Goal: Navigation & Orientation: Find specific page/section

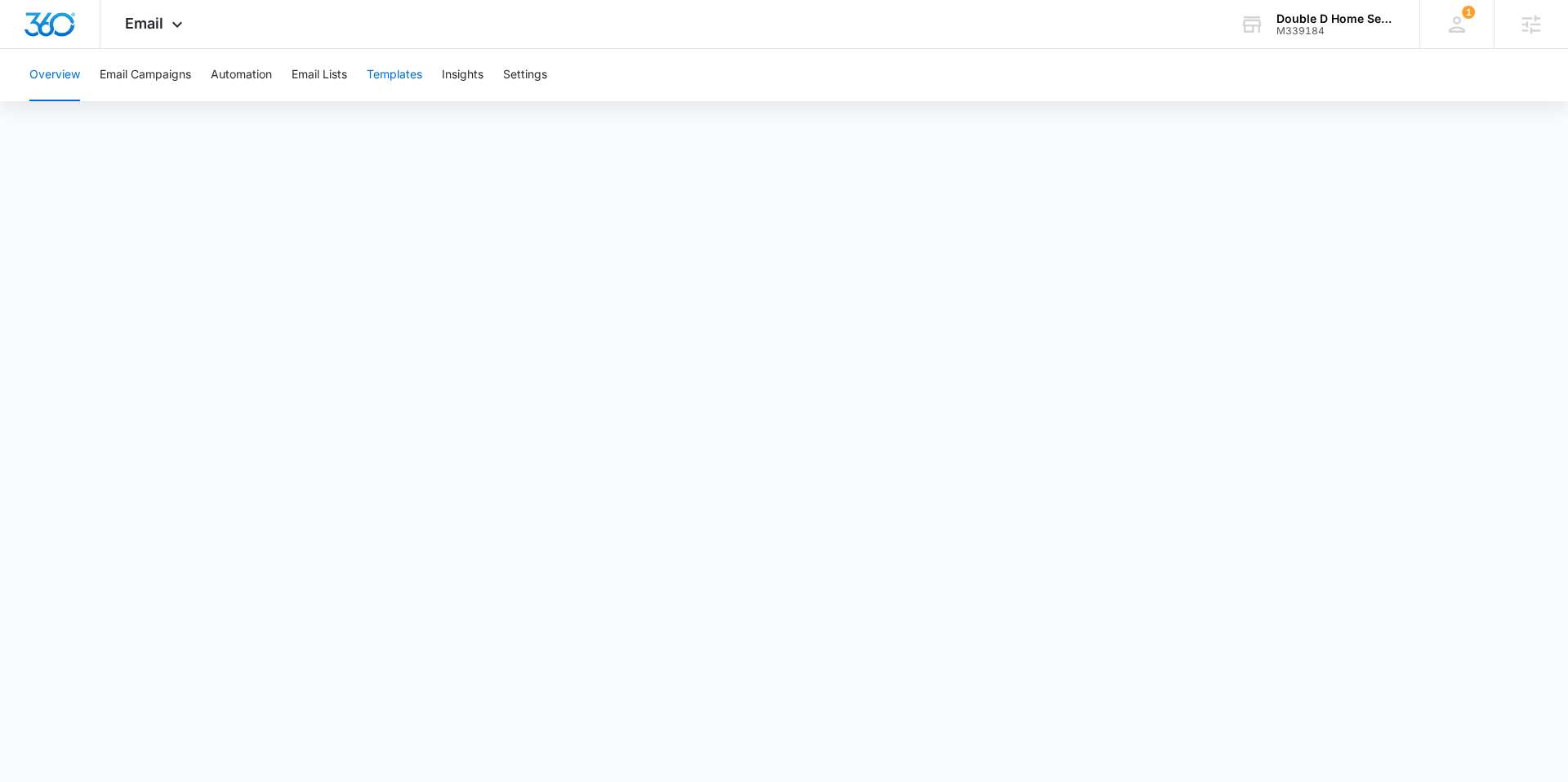
click at [404, 86] on button "Templates" at bounding box center [395, 75] width 56 height 52
click at [243, 79] on button "Automation" at bounding box center [241, 75] width 62 height 52
click at [325, 79] on button "Email Lists" at bounding box center [320, 75] width 56 height 52
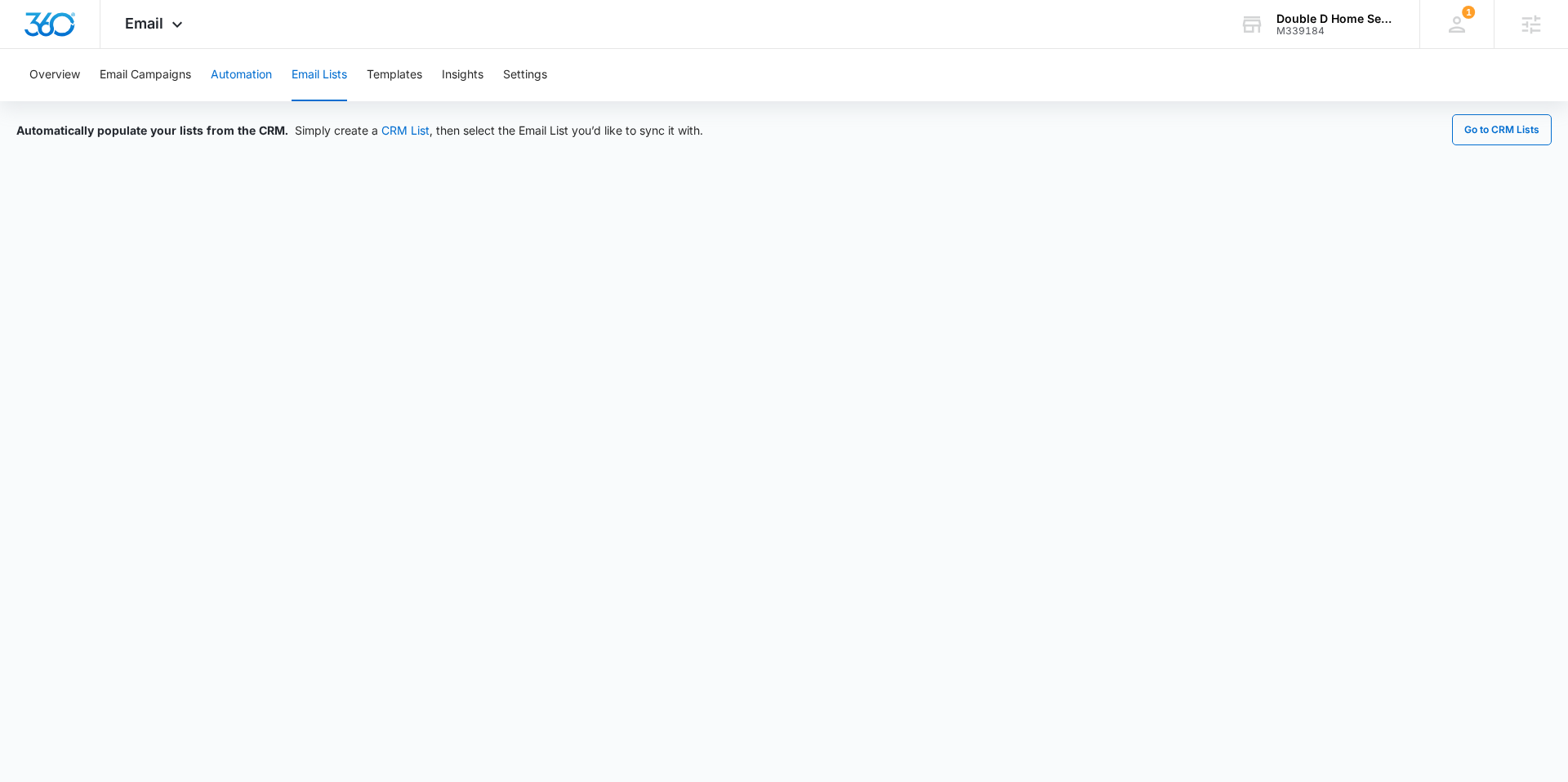
click at [245, 71] on button "Automation" at bounding box center [241, 75] width 62 height 52
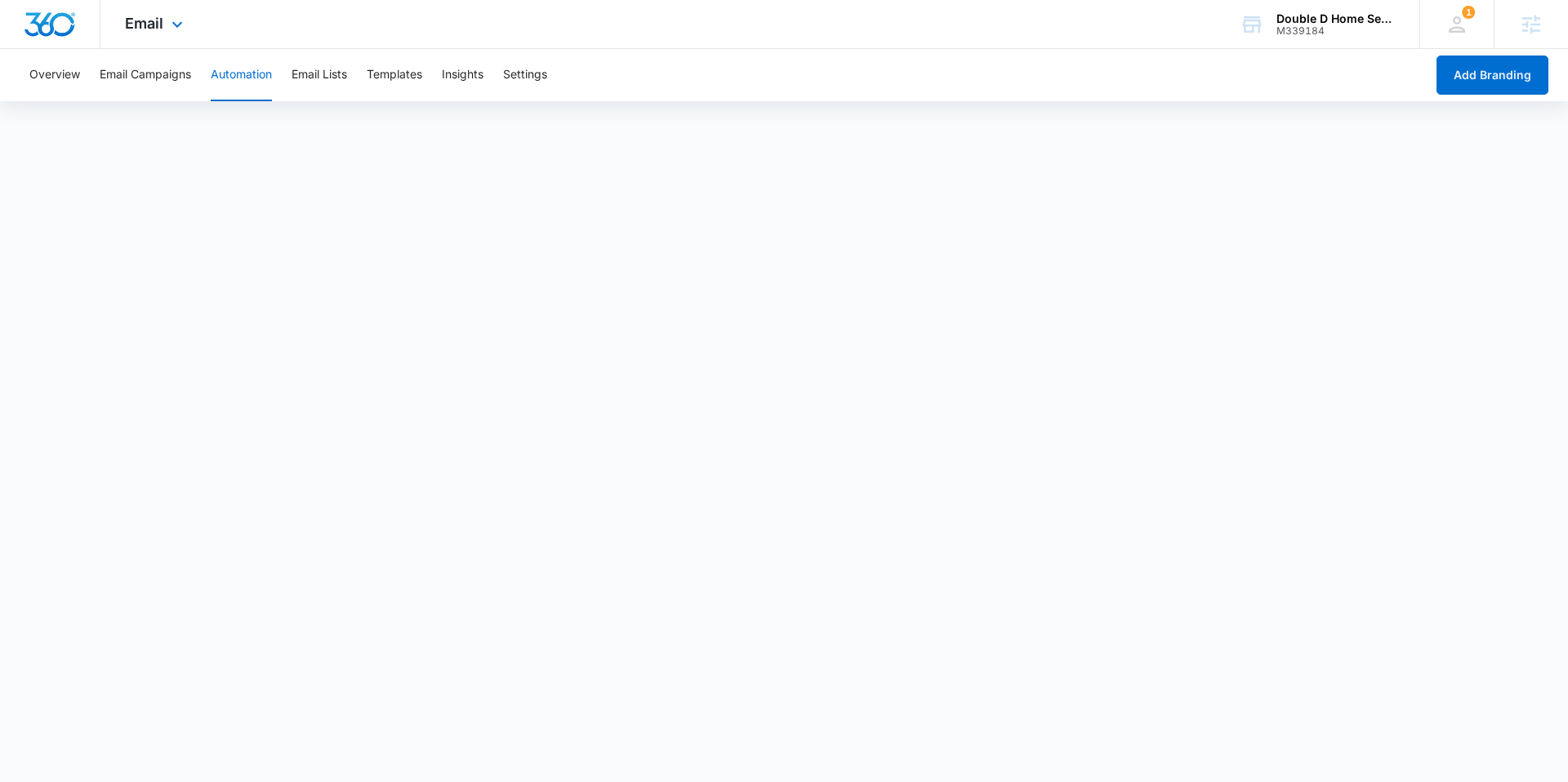
click at [159, 36] on div "Email Apps Reputation Websites Forms CRM Email Social Shop Content Ads Intellig…" at bounding box center [156, 24] width 111 height 48
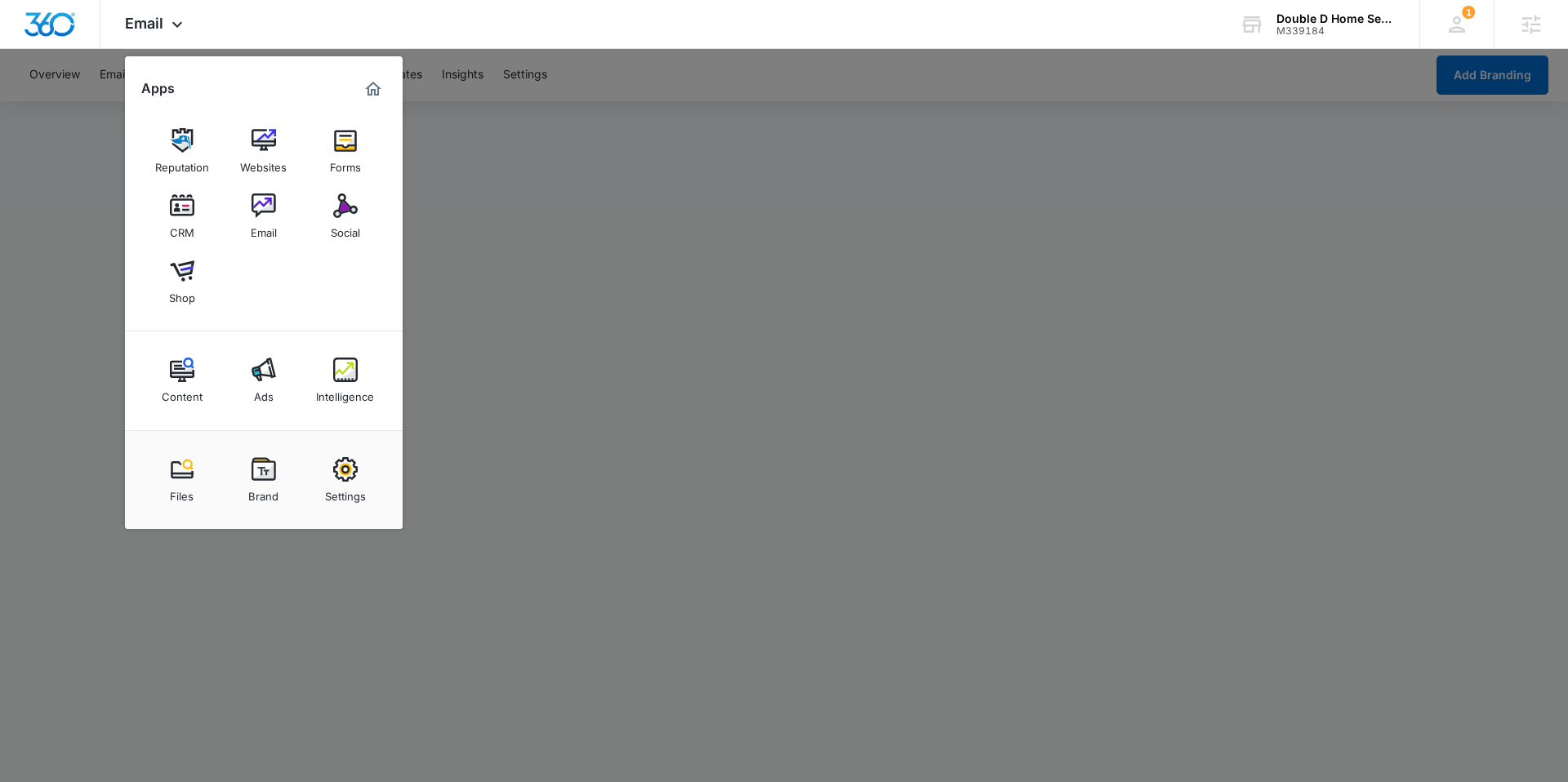
click at [187, 214] on img at bounding box center [182, 206] width 24 height 24
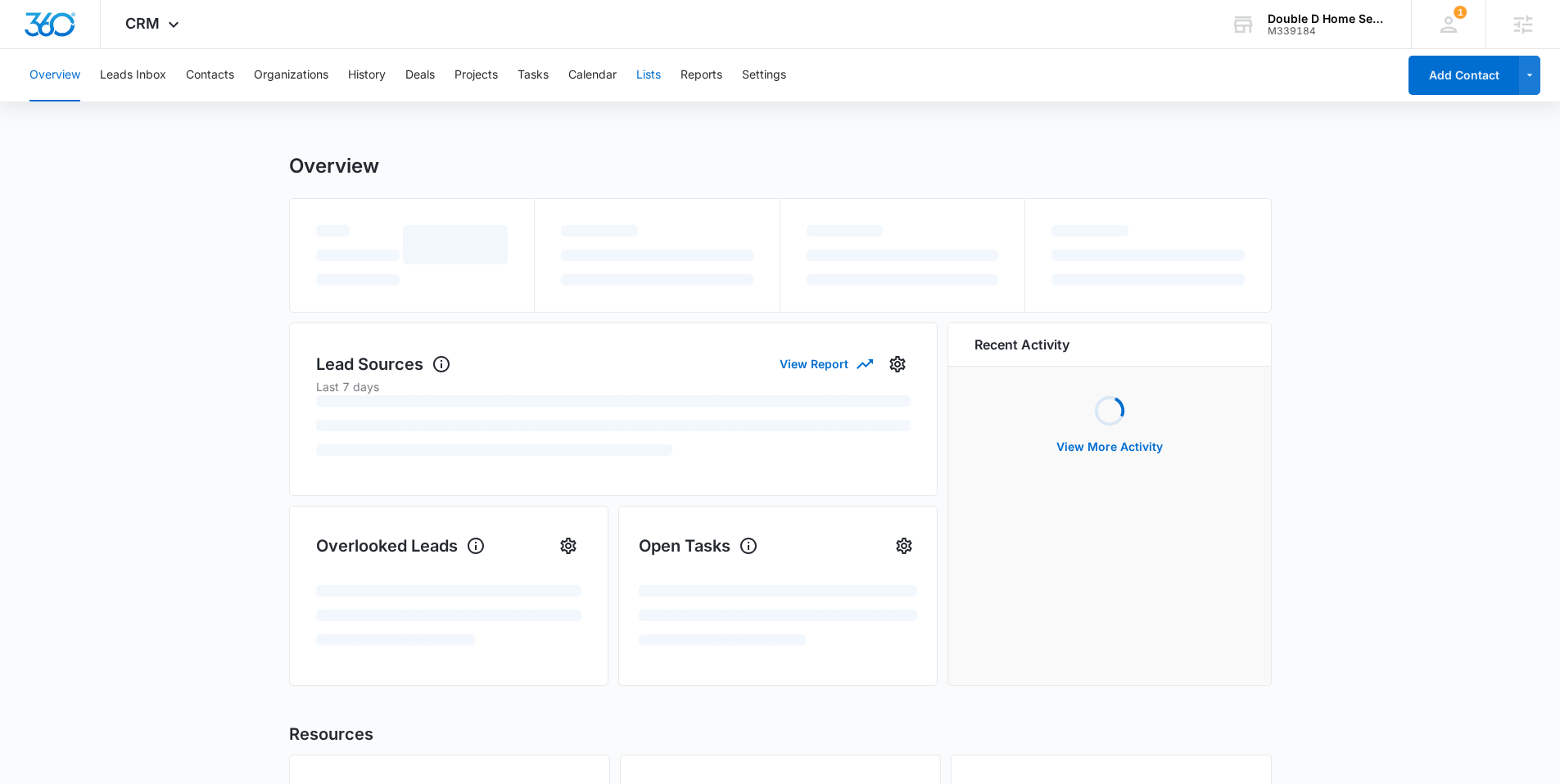
click at [656, 69] on button "Lists" at bounding box center [648, 75] width 25 height 52
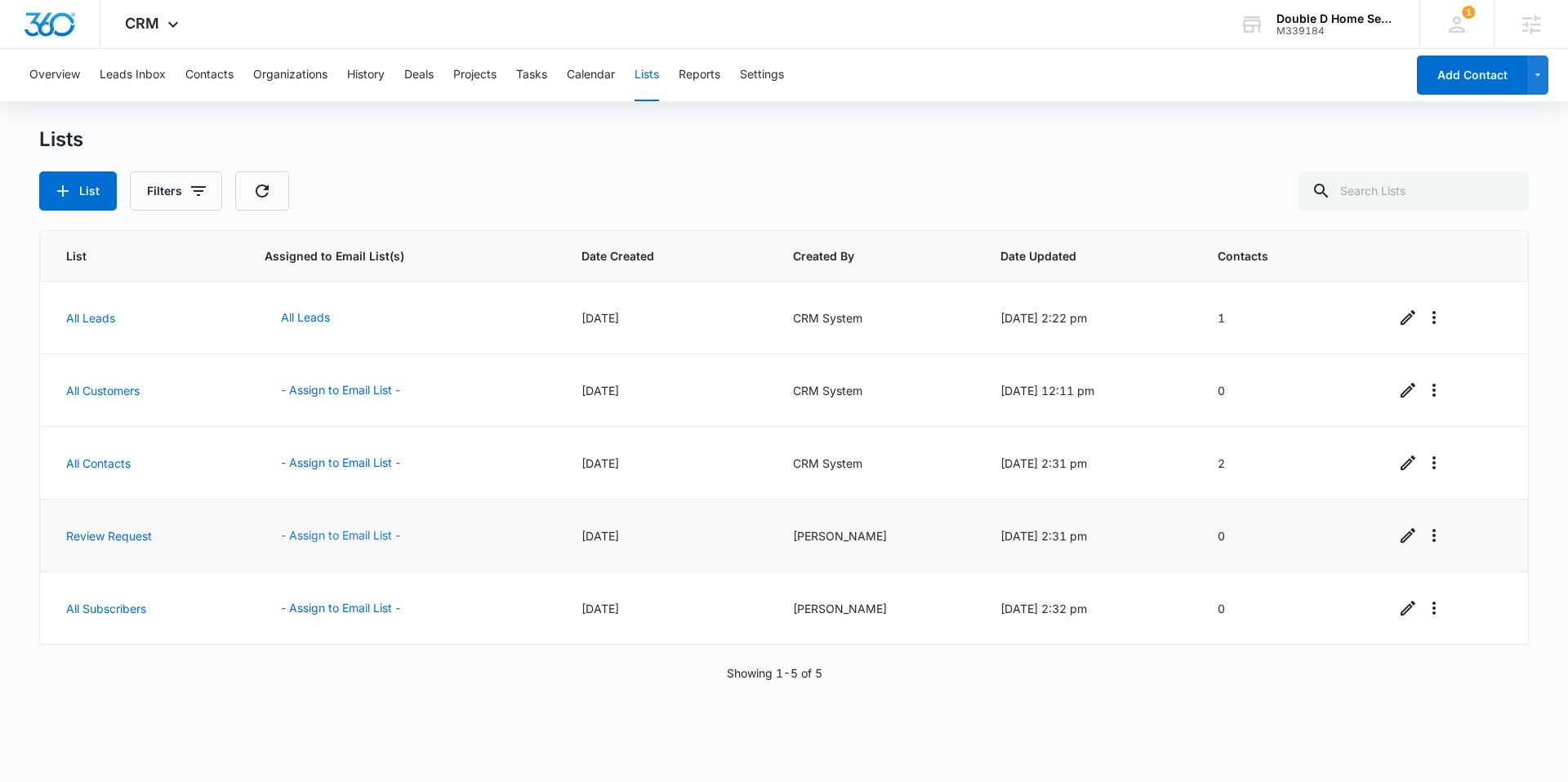
click at [310, 532] on button "- Assign to Email List -" at bounding box center [341, 535] width 152 height 40
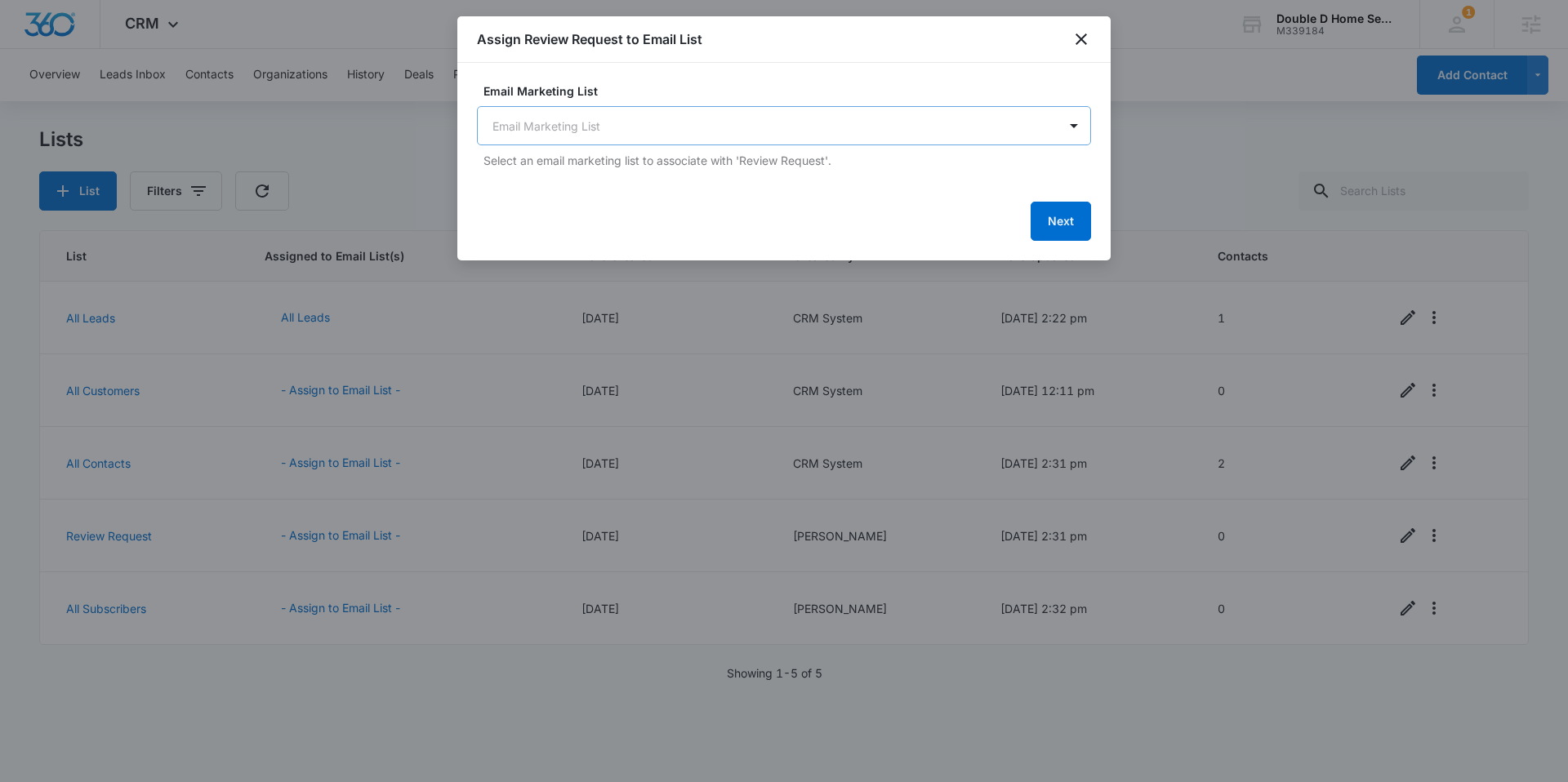
click at [846, 117] on body "CRM Apps Reputation Websites Forms CRM Email Social Shop Content Ads Intelligen…" at bounding box center [784, 391] width 1568 height 782
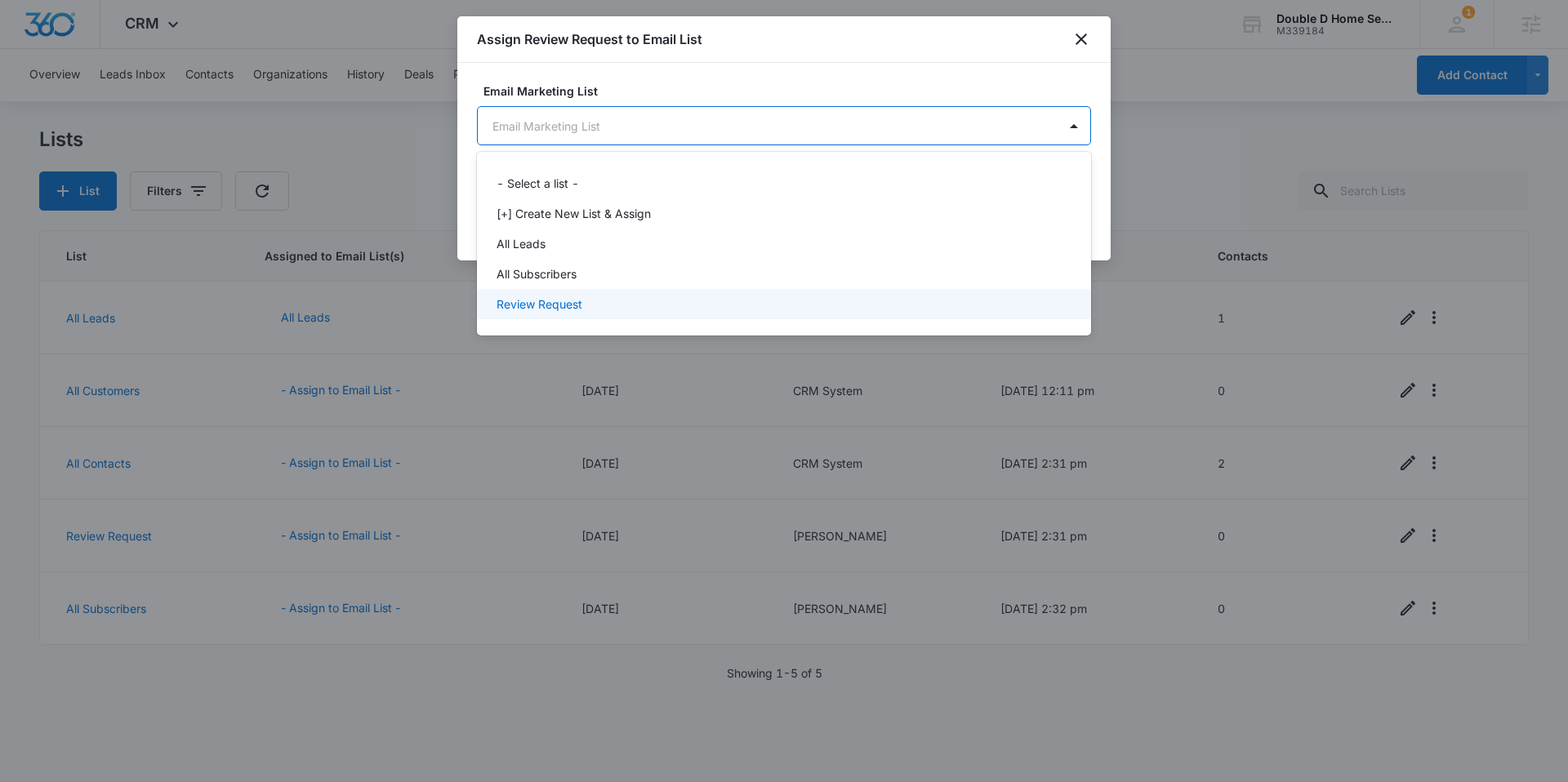
click at [575, 297] on p "Review Request" at bounding box center [540, 304] width 86 height 17
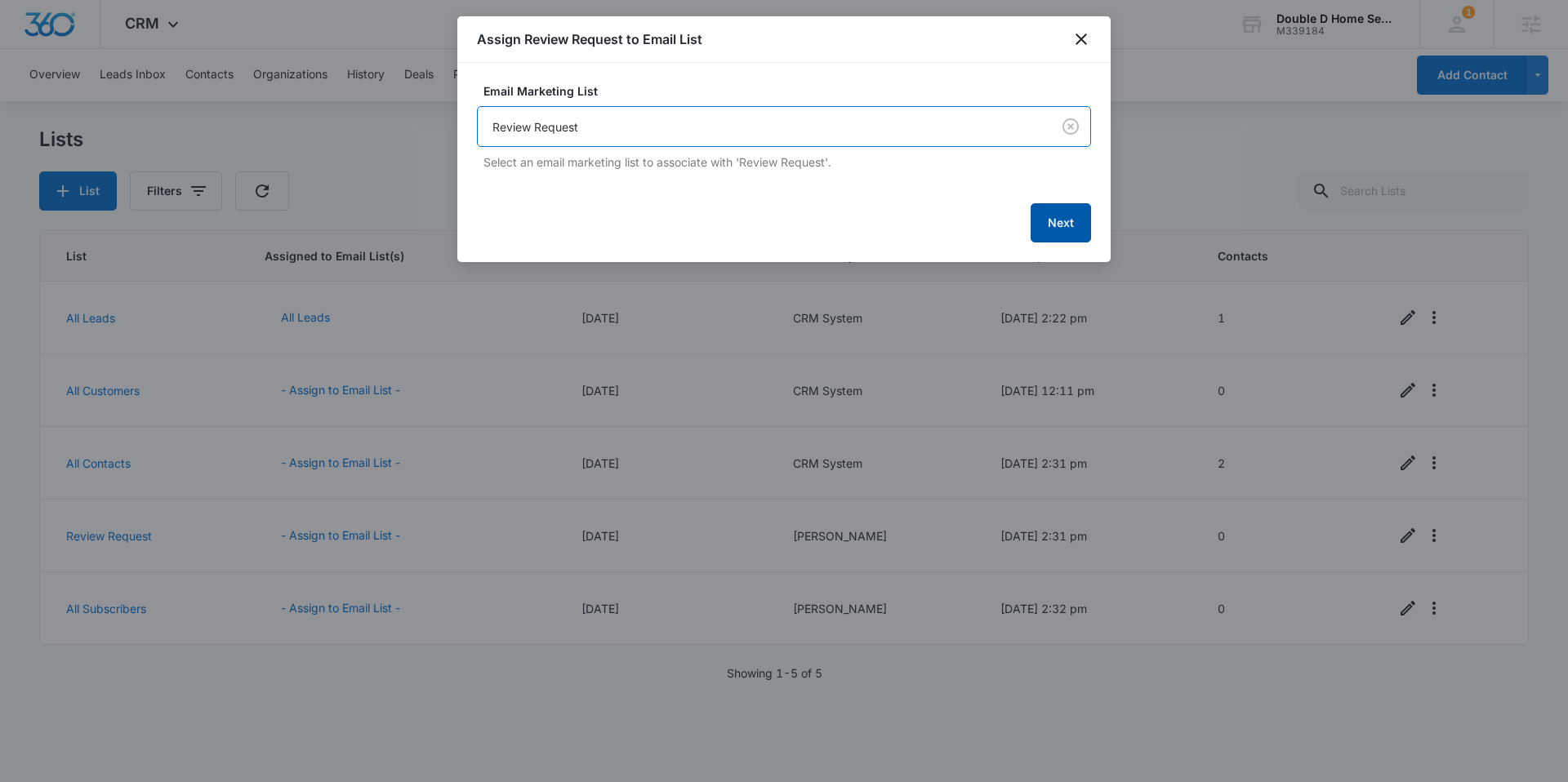
click at [1062, 234] on button "Next" at bounding box center [1061, 222] width 61 height 40
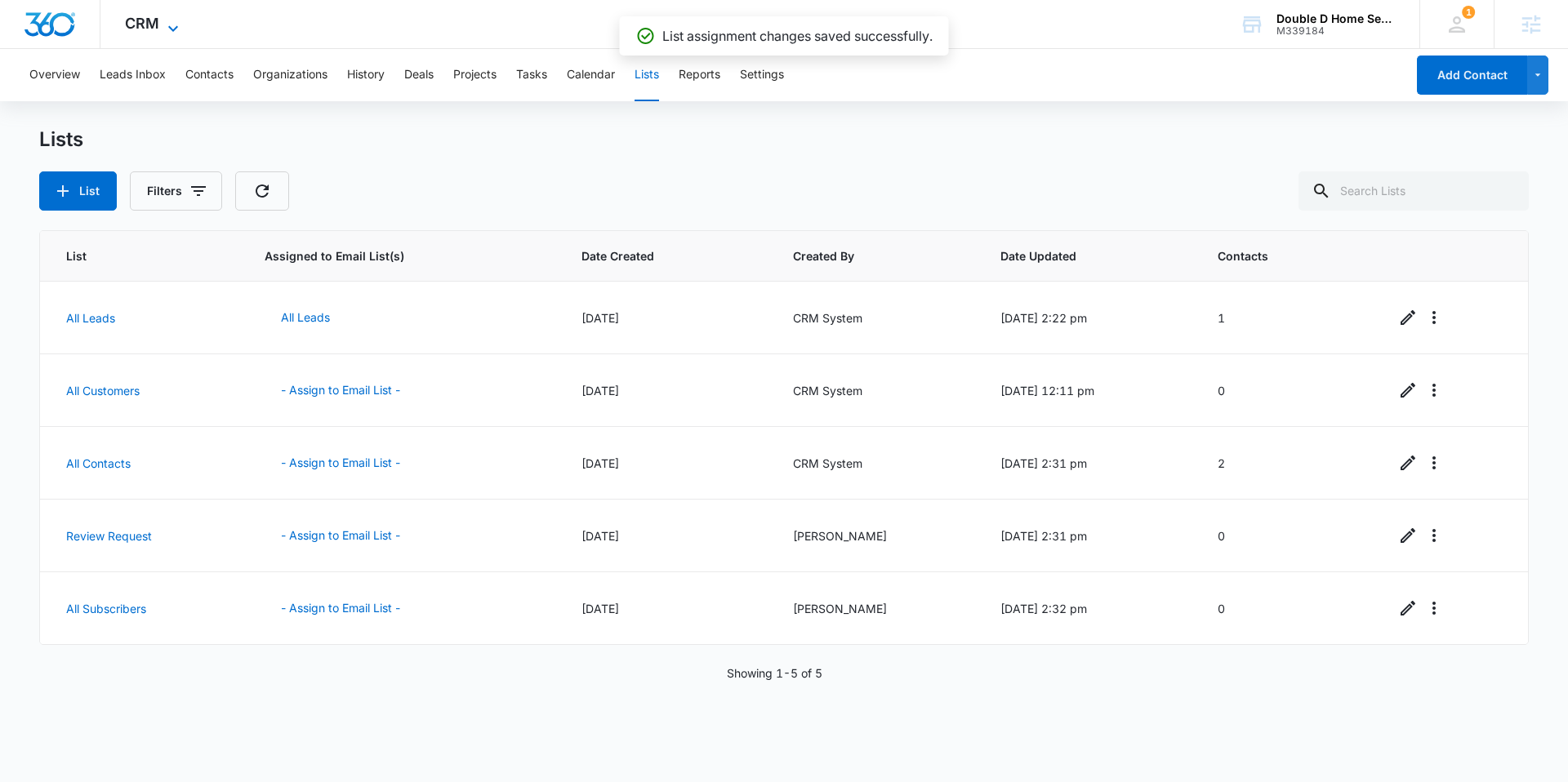
click at [164, 19] on icon at bounding box center [173, 28] width 19 height 19
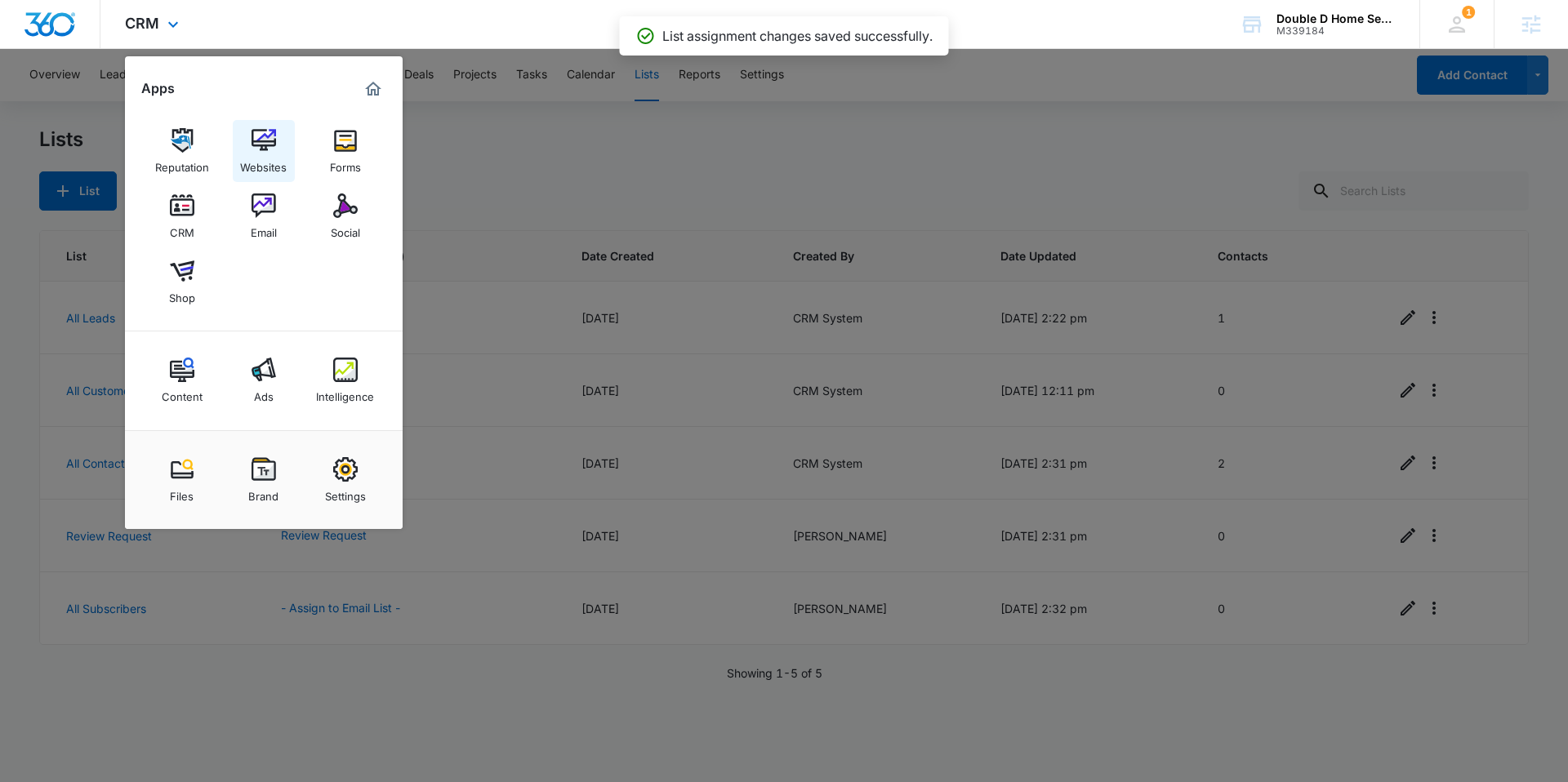
click at [275, 139] on img at bounding box center [263, 140] width 24 height 24
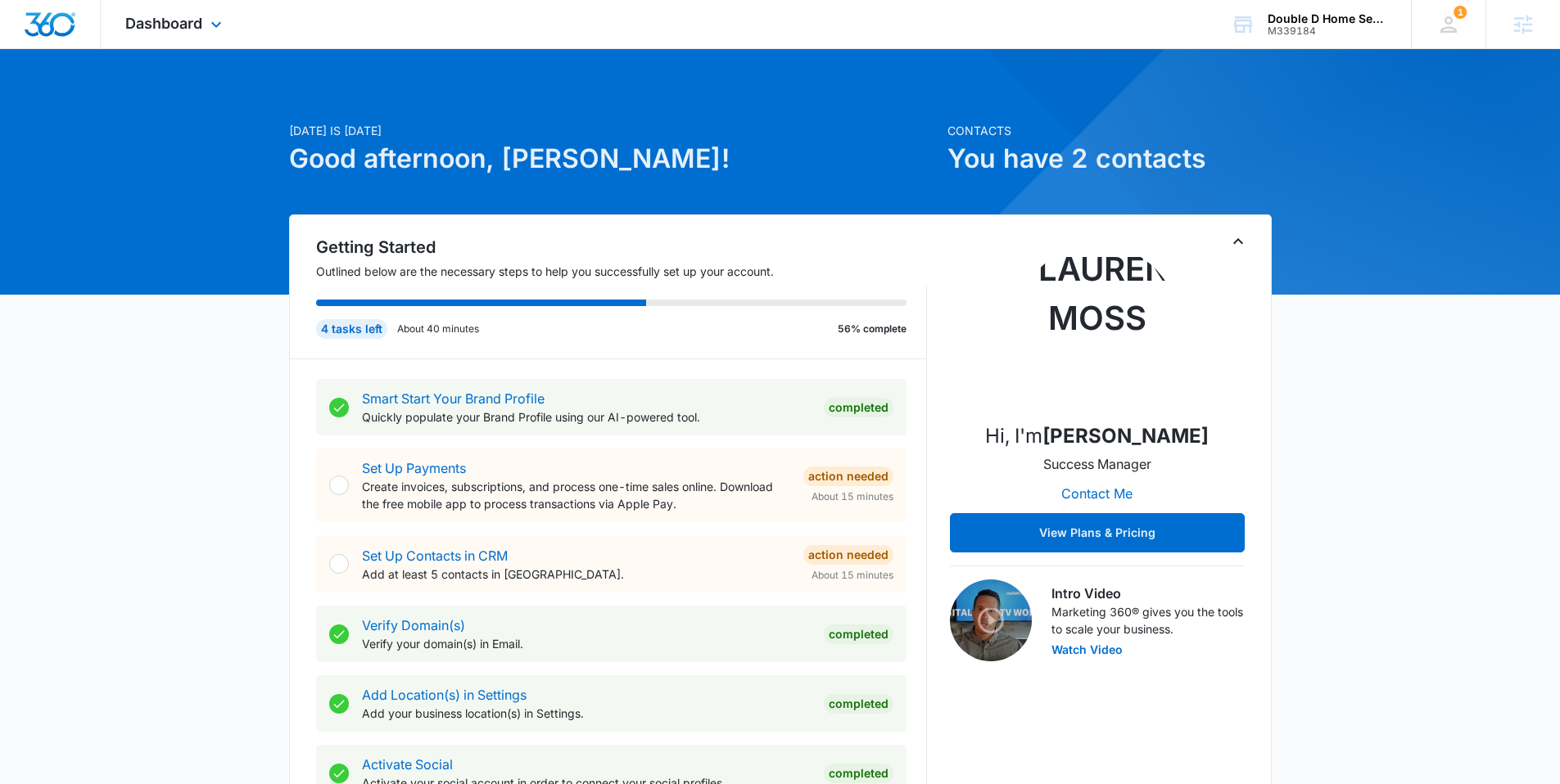
click at [205, 36] on div "Dashboard Apps Reputation Websites Forms CRM Email Social Shop Content Ads Inte…" at bounding box center [175, 24] width 150 height 48
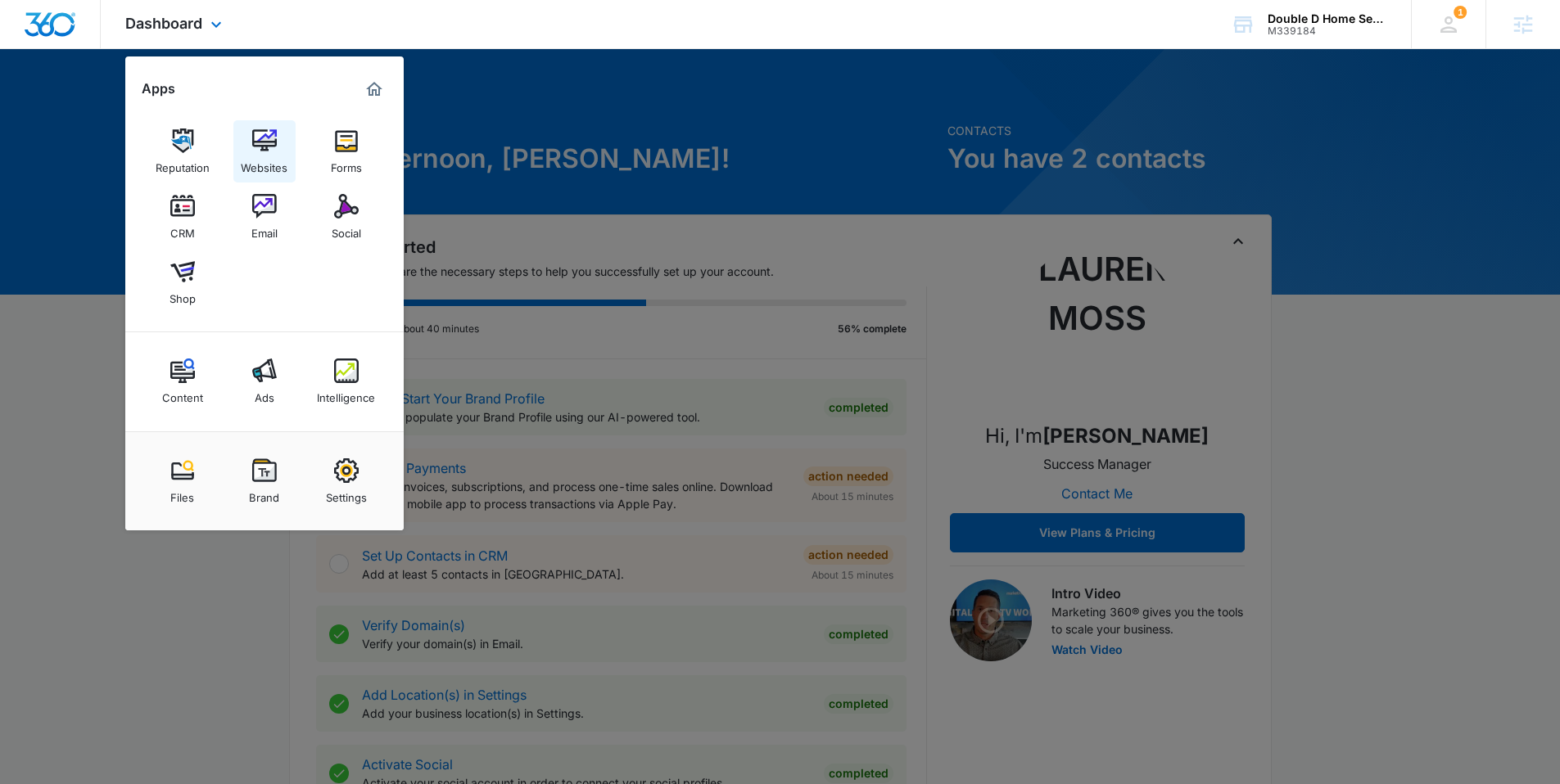
click at [265, 154] on div "Websites" at bounding box center [264, 163] width 46 height 21
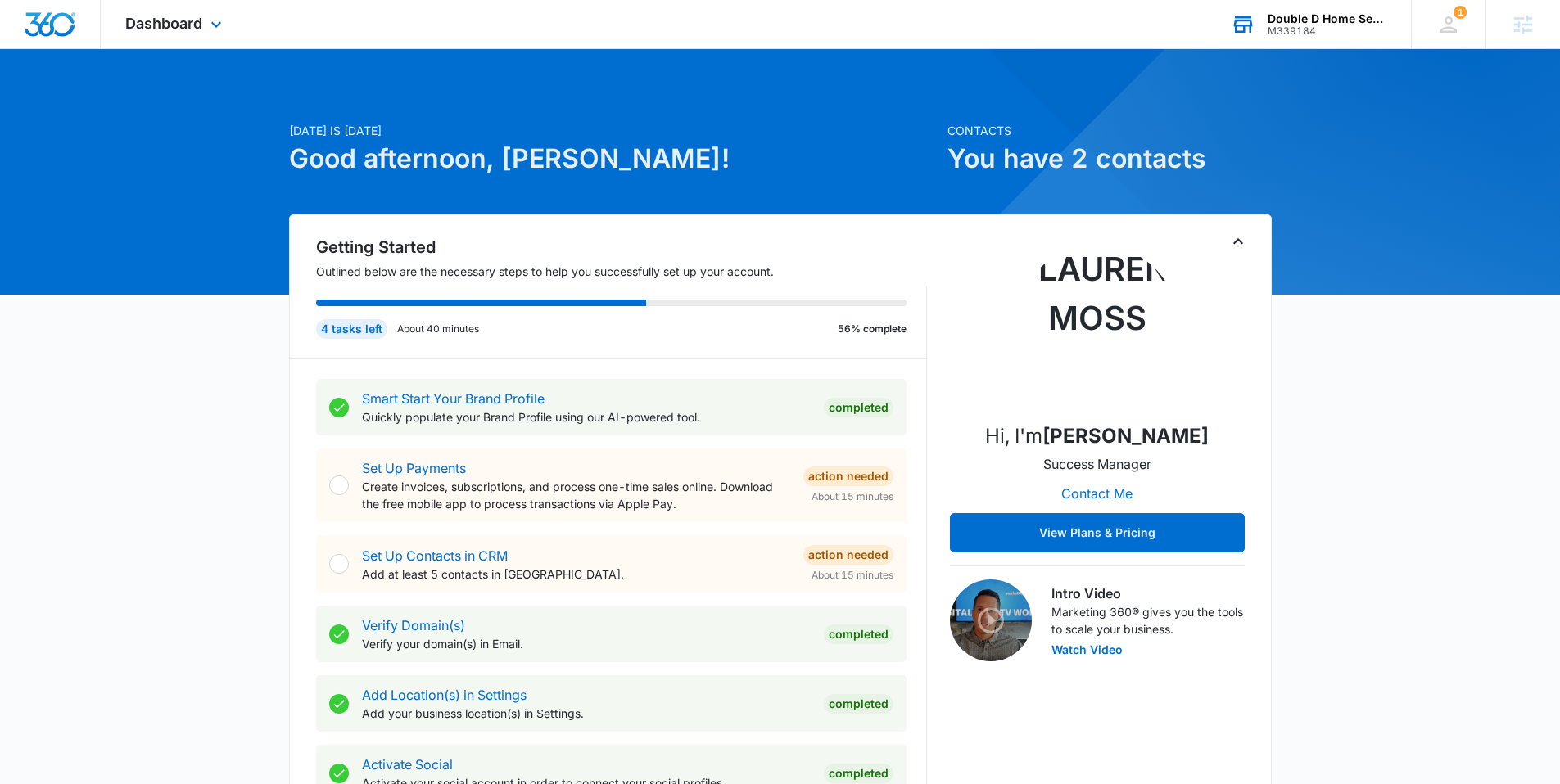
click at [1317, 17] on div "Double D Home Service" at bounding box center [1327, 19] width 119 height 14
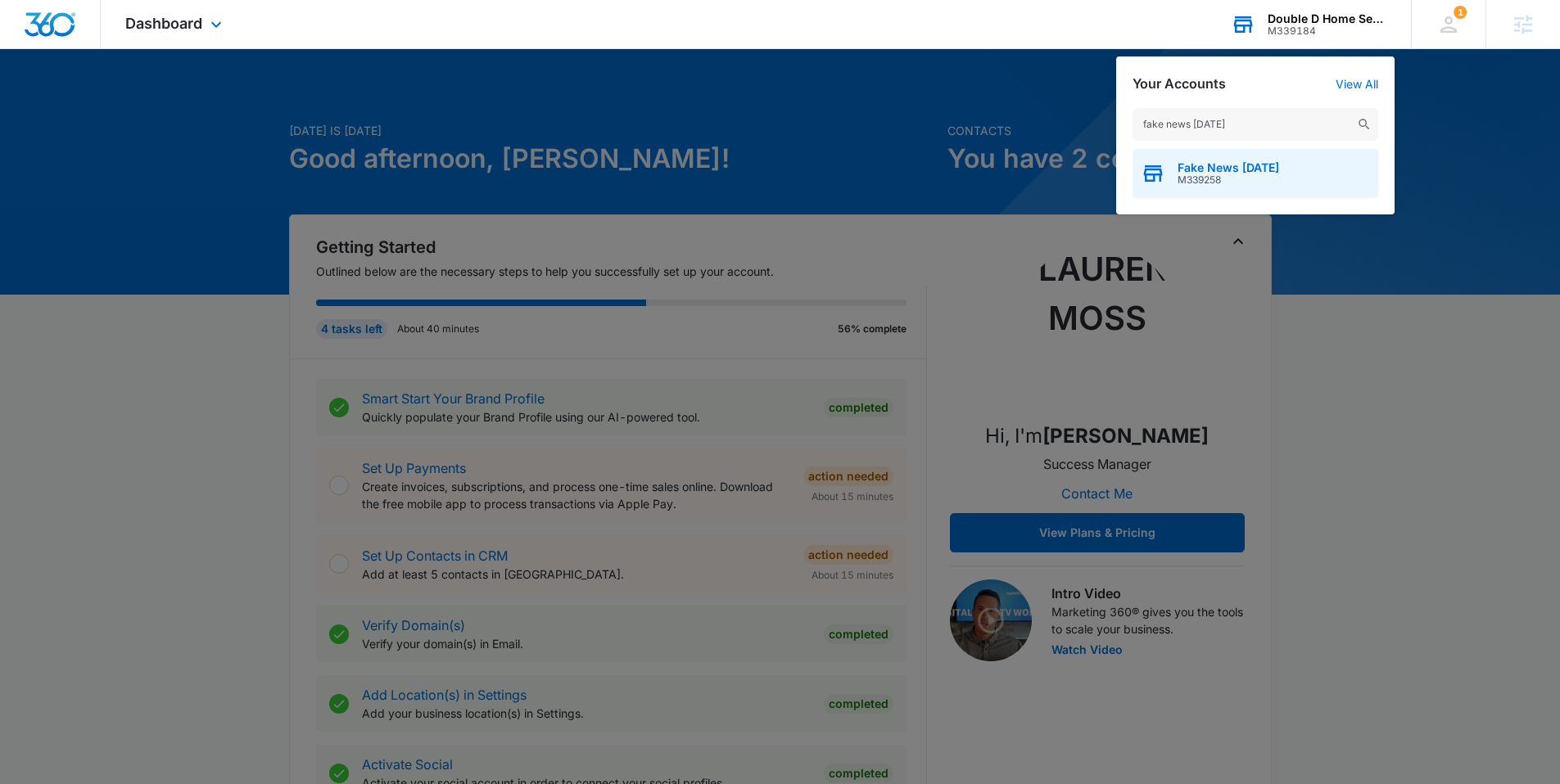
type input "fake news [DATE]"
click at [1209, 177] on span "M339258" at bounding box center [1228, 180] width 101 height 12
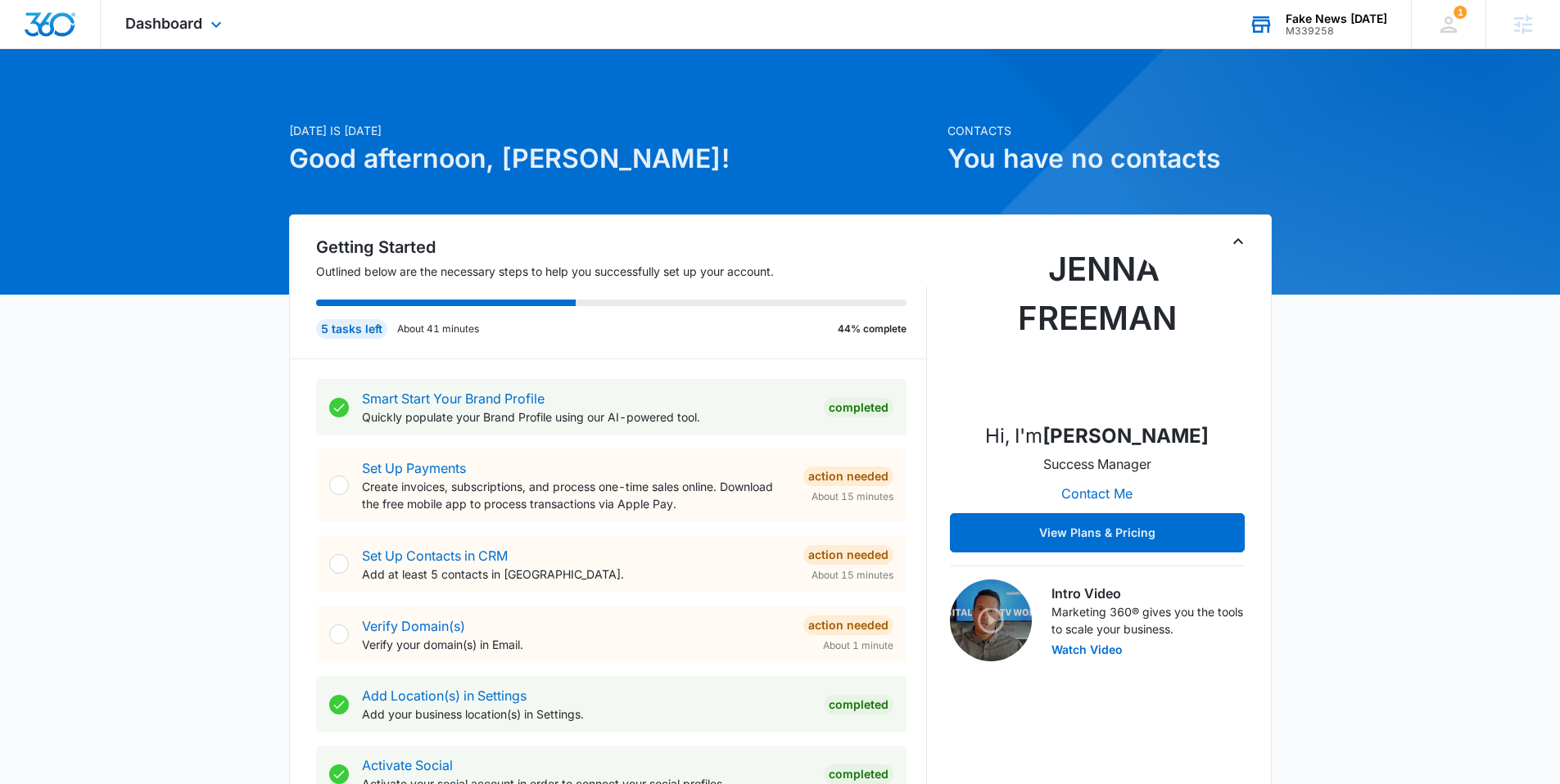
click at [205, 15] on div "Dashboard Apps Reputation Websites Forms CRM Email Social Shop Content Ads Inte…" at bounding box center [175, 24] width 150 height 48
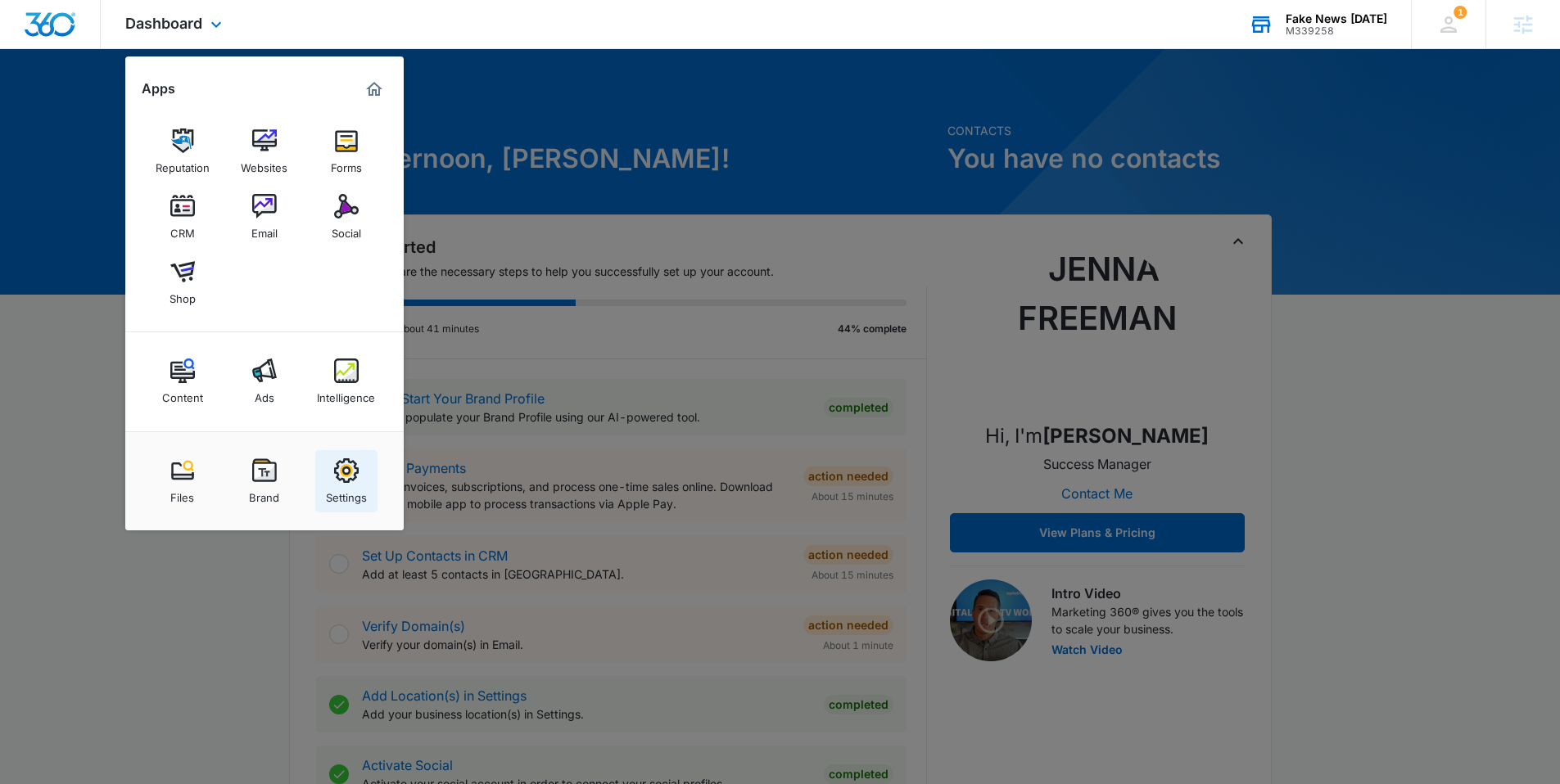
click at [361, 468] on link "Settings" at bounding box center [346, 482] width 63 height 63
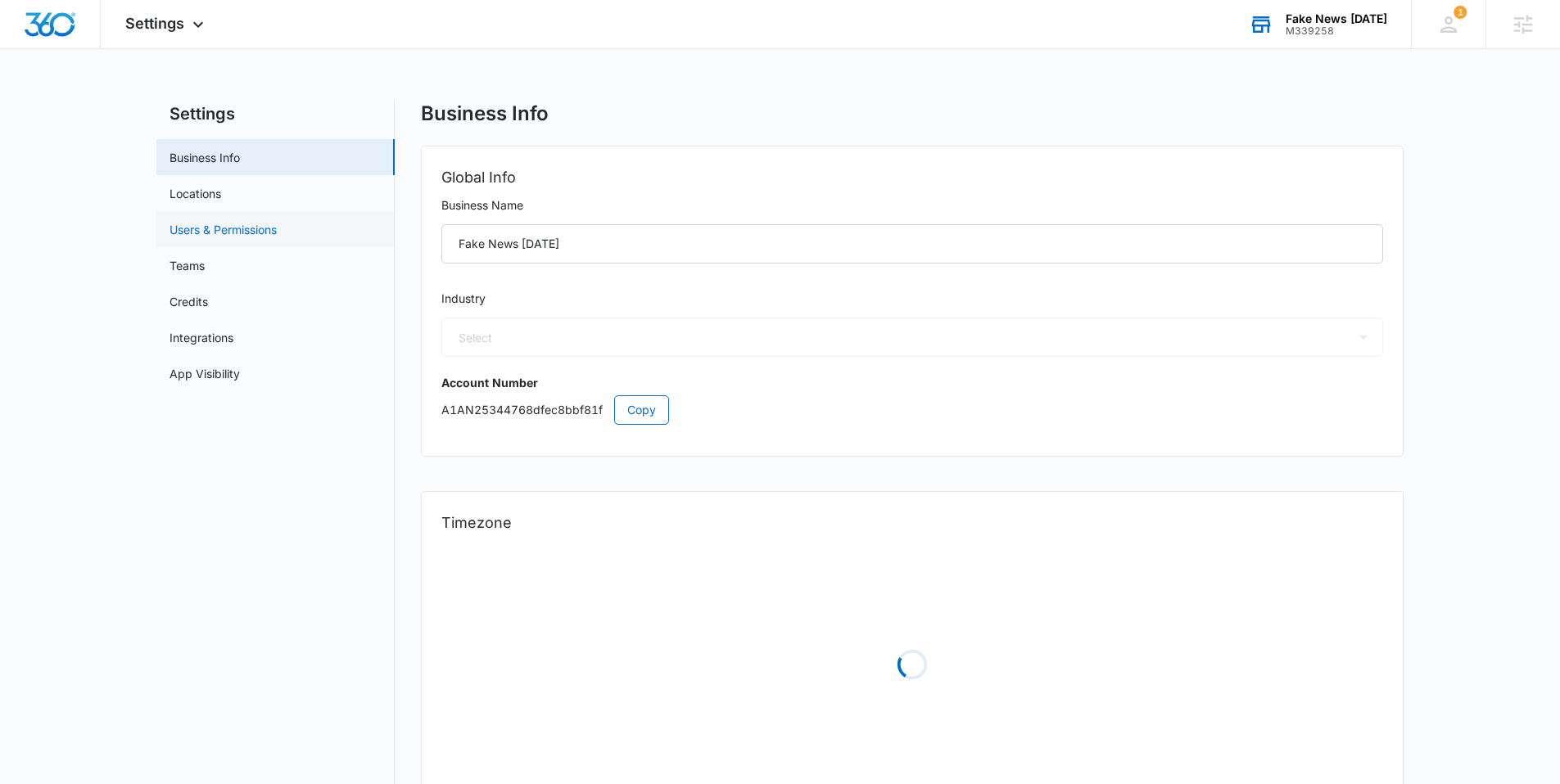
select select "52"
select select "US"
select select "America/Denver"
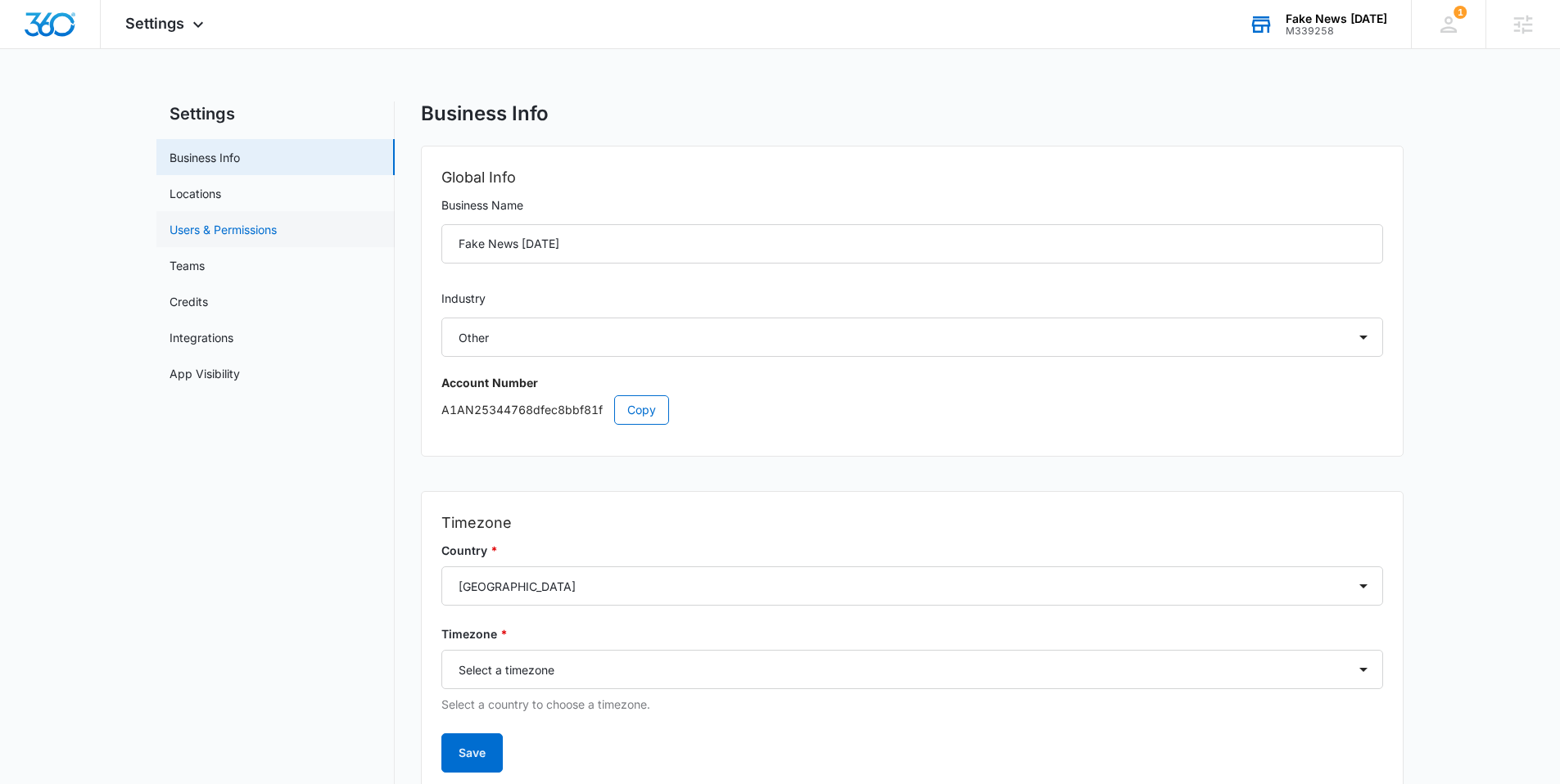
click at [251, 231] on link "Users & Permissions" at bounding box center [223, 230] width 107 height 17
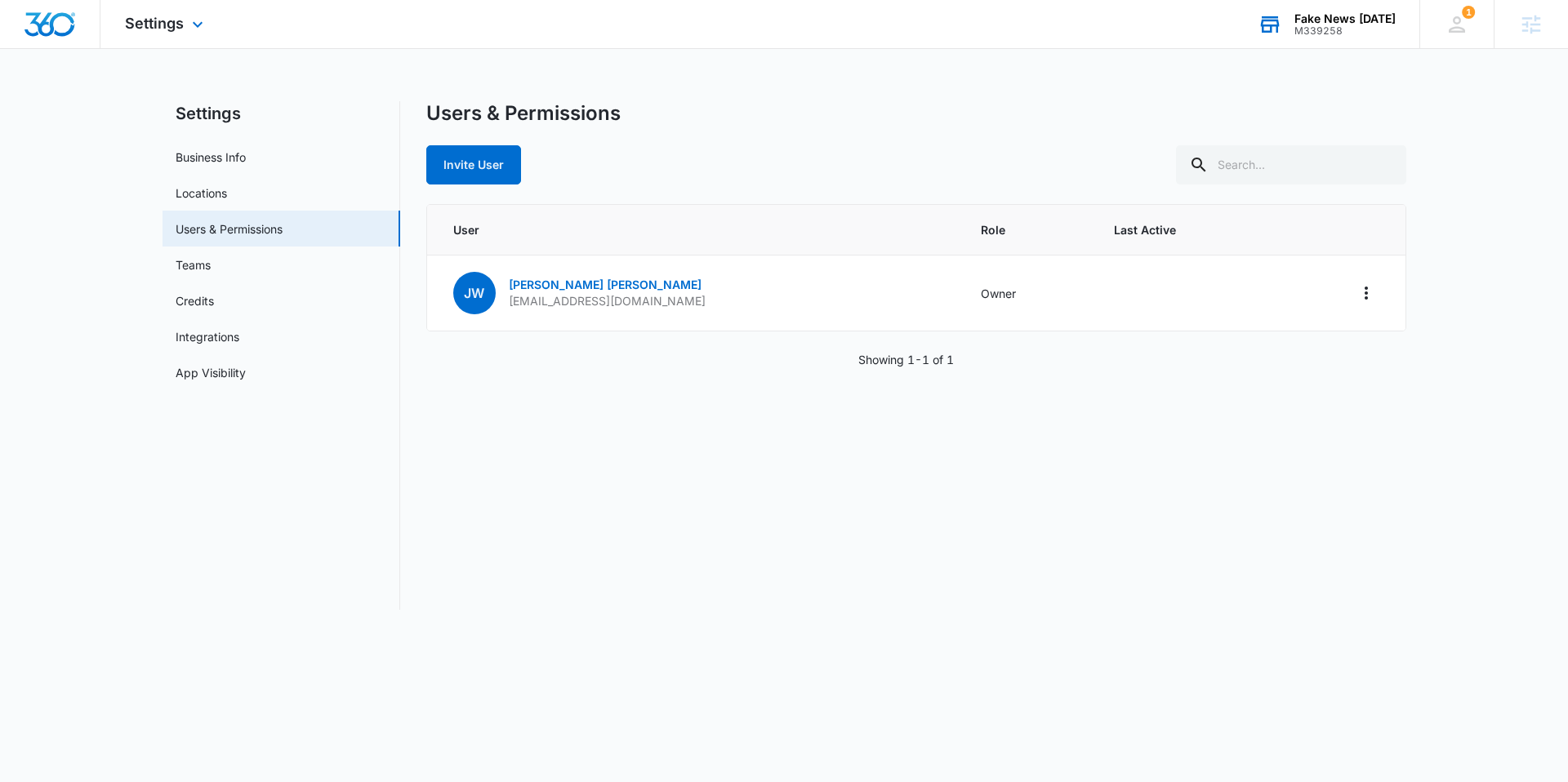
click at [56, 23] on img "Dashboard" at bounding box center [50, 24] width 52 height 24
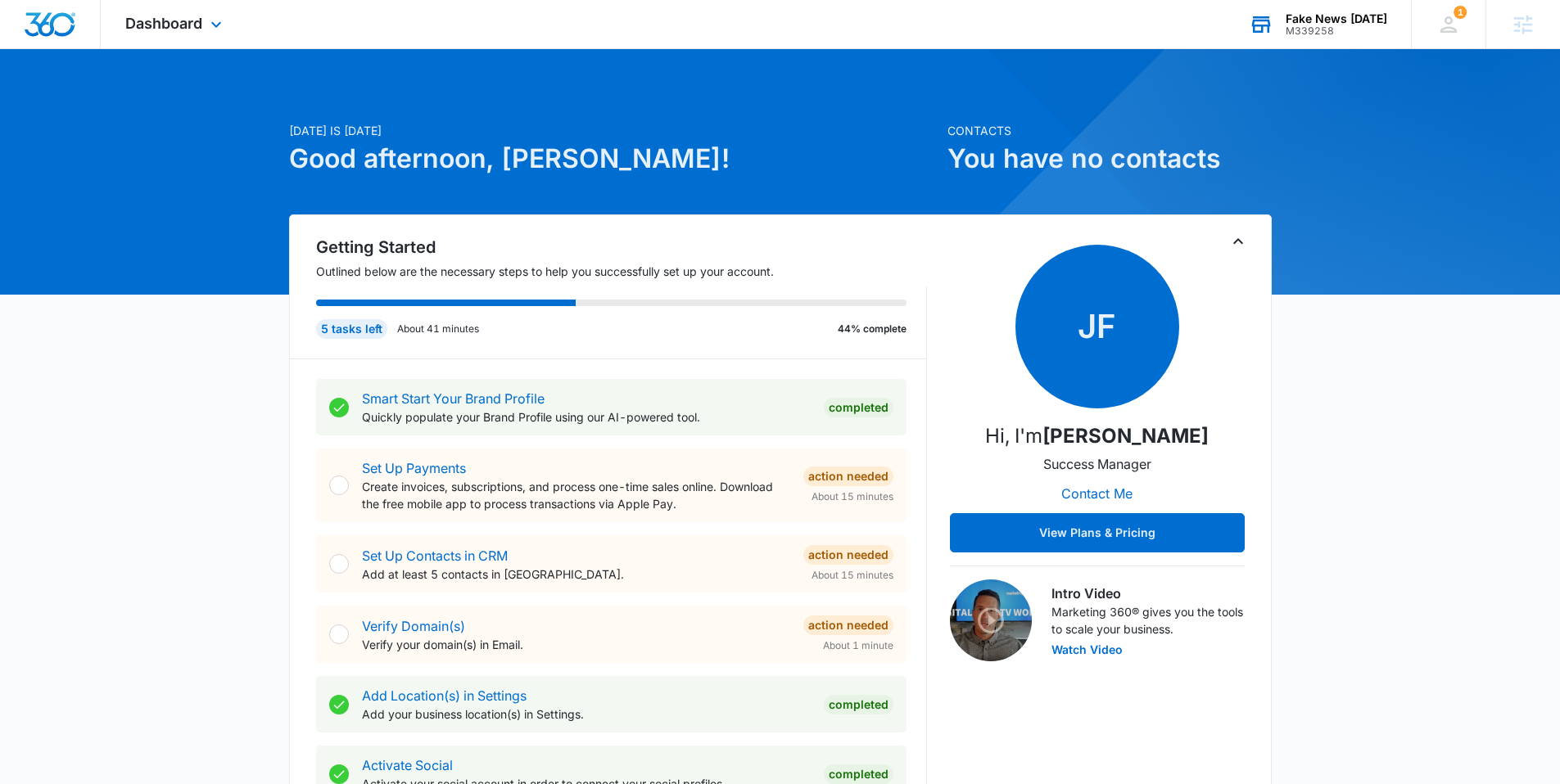
click at [55, 24] on img "Dashboard" at bounding box center [50, 24] width 52 height 24
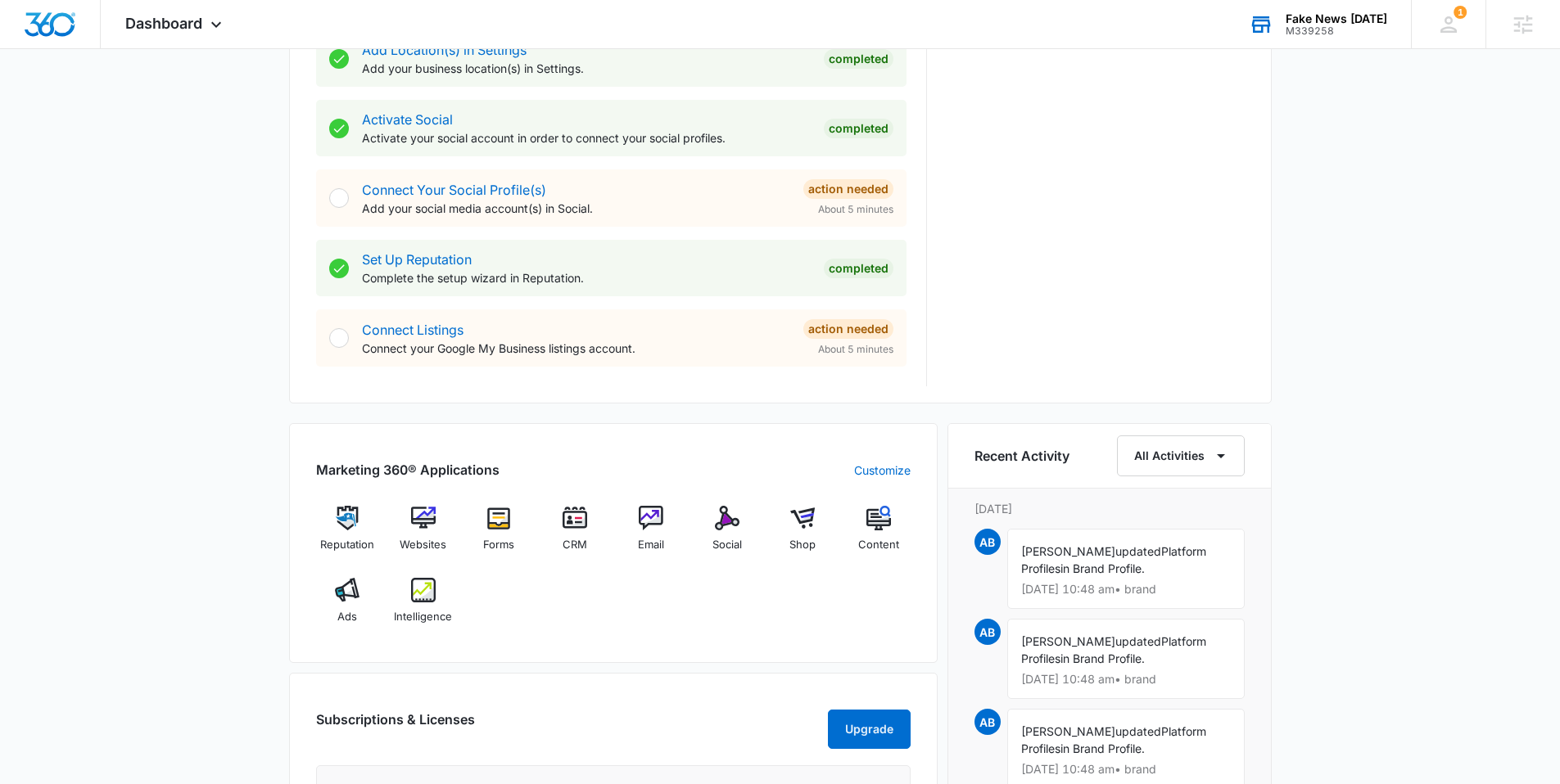
scroll to position [684, 0]
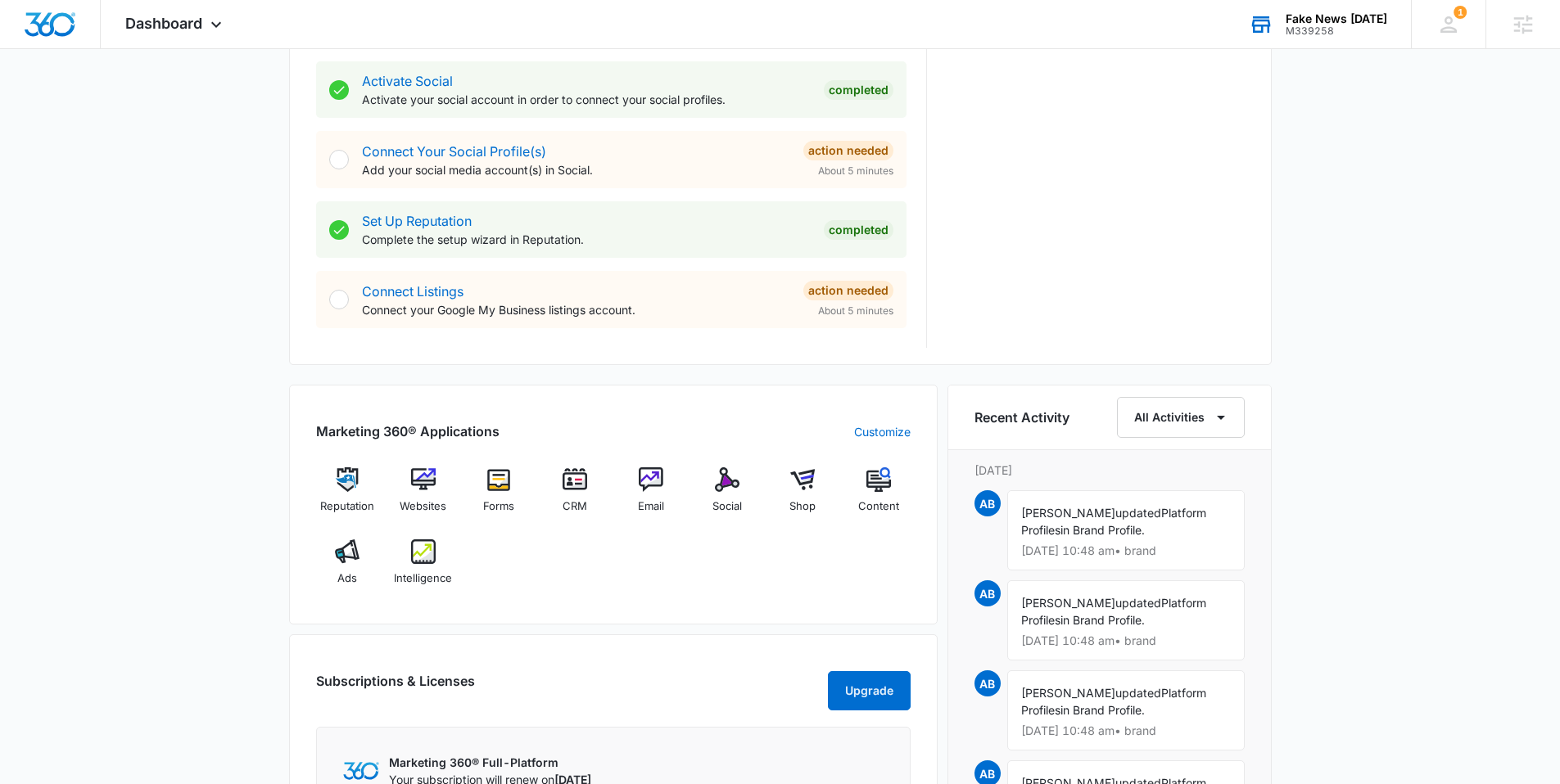
click at [1303, 19] on div "Fake News Friday" at bounding box center [1336, 19] width 101 height 14
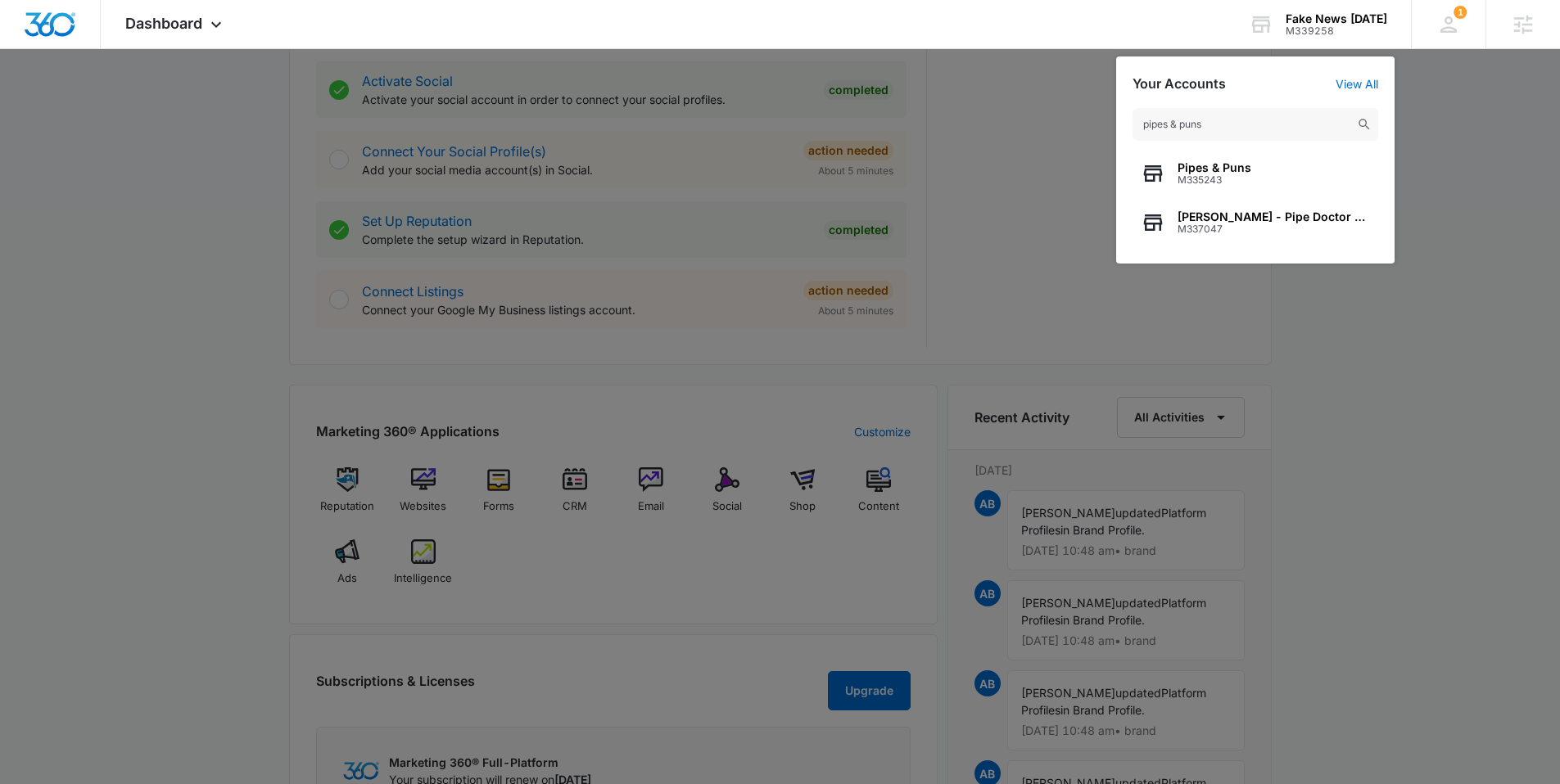
type input "pipes & puns"
click at [1214, 170] on span "Pipes & Puns" at bounding box center [1214, 168] width 74 height 14
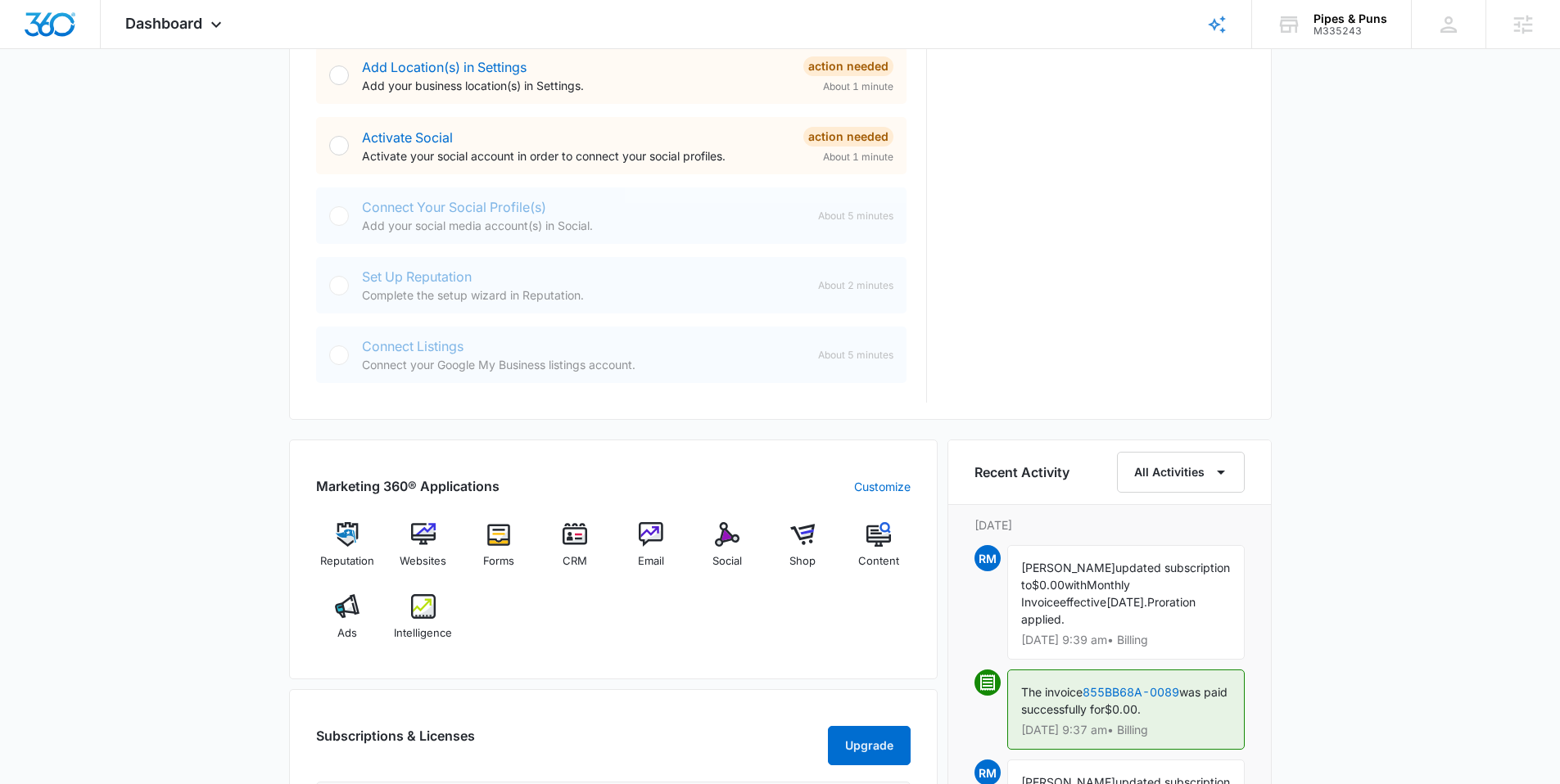
scroll to position [686, 0]
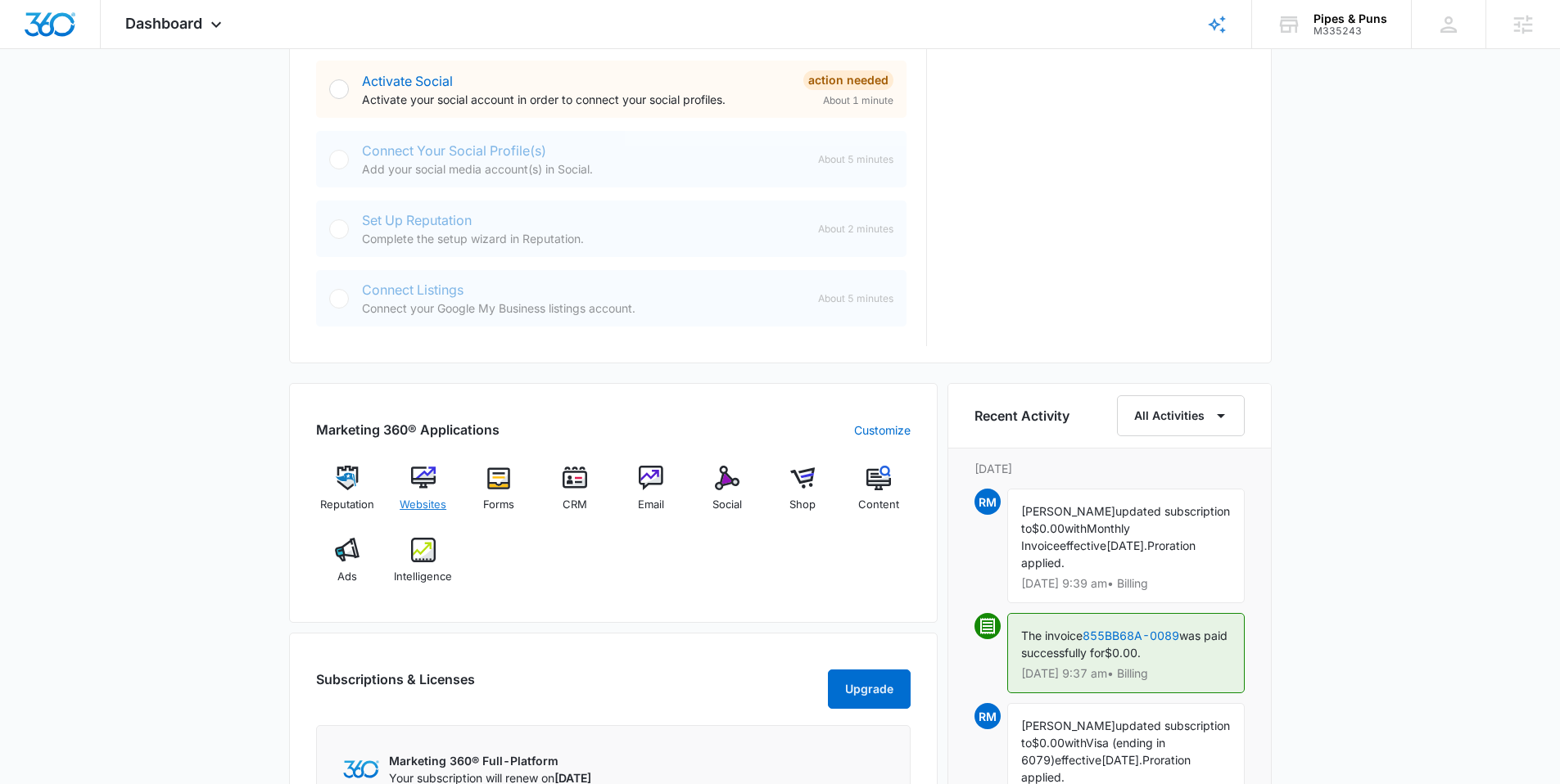
click at [425, 486] on img at bounding box center [423, 477] width 25 height 24
